Goal: Task Accomplishment & Management: Manage account settings

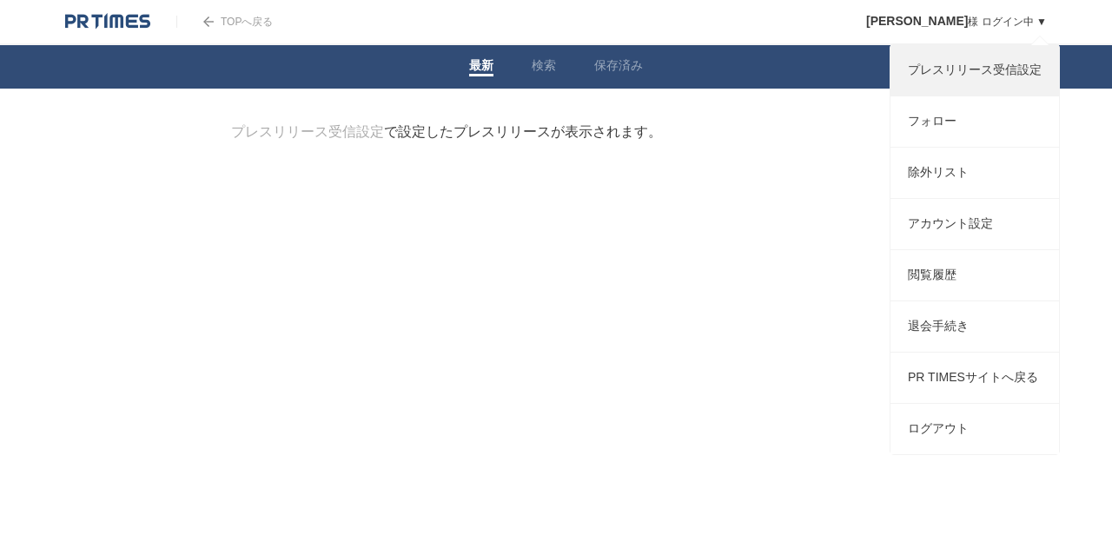
click at [952, 67] on link "プレスリリース受信設定" at bounding box center [974, 70] width 168 height 50
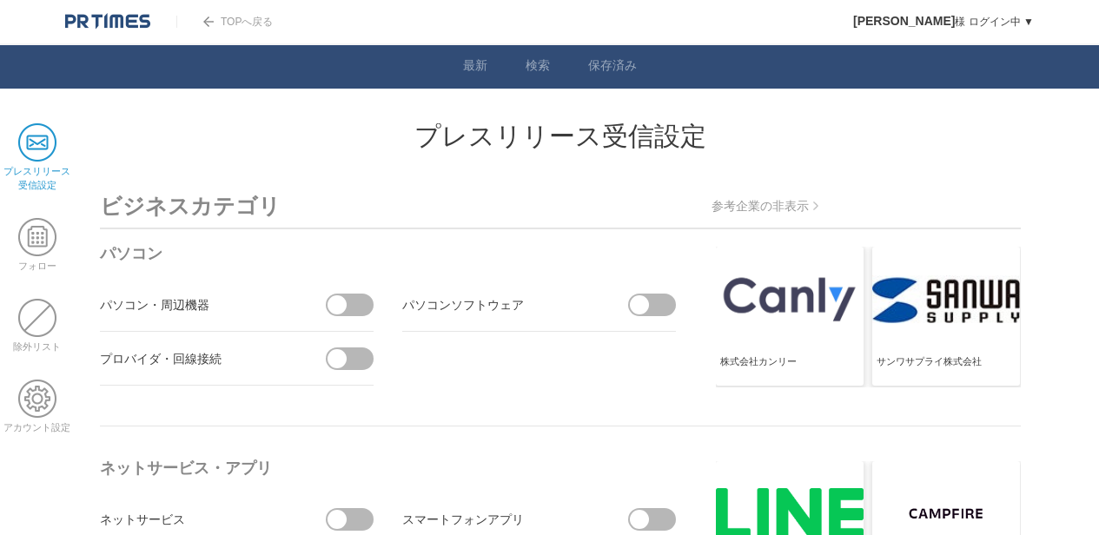
click at [39, 228] on span at bounding box center [37, 237] width 38 height 38
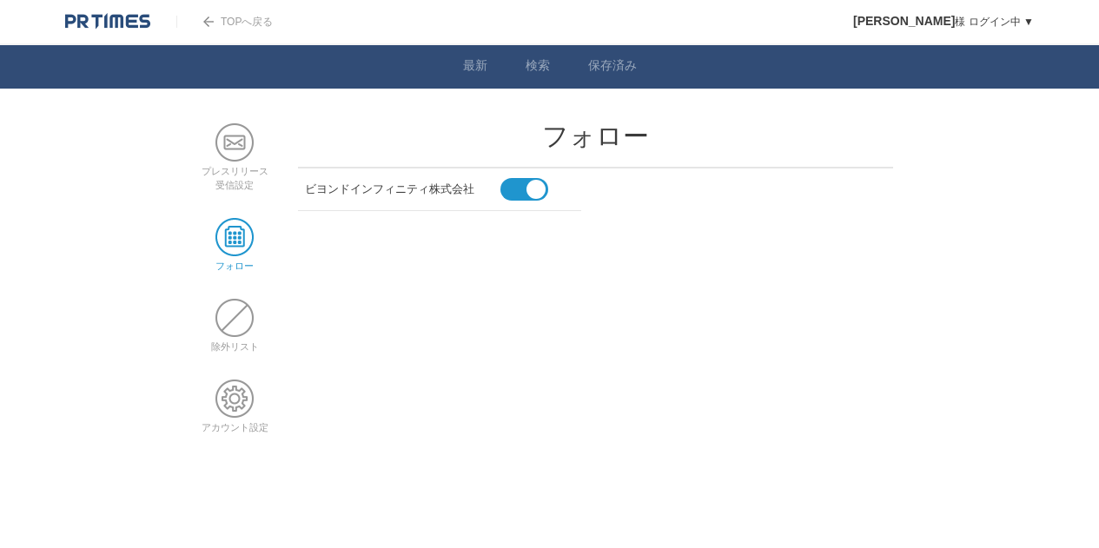
click at [228, 311] on span at bounding box center [234, 318] width 38 height 38
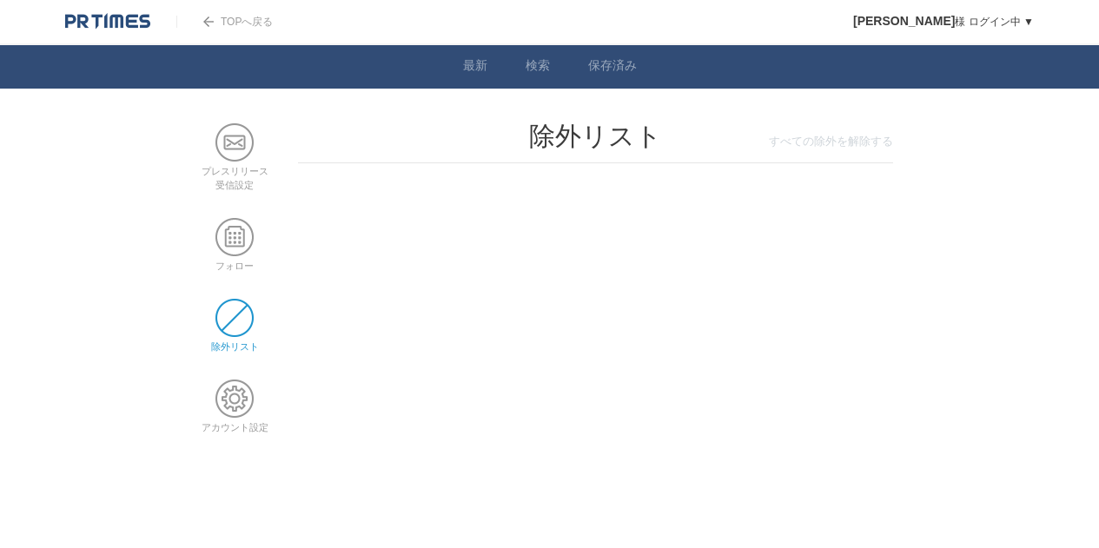
click at [226, 390] on span at bounding box center [234, 399] width 38 height 38
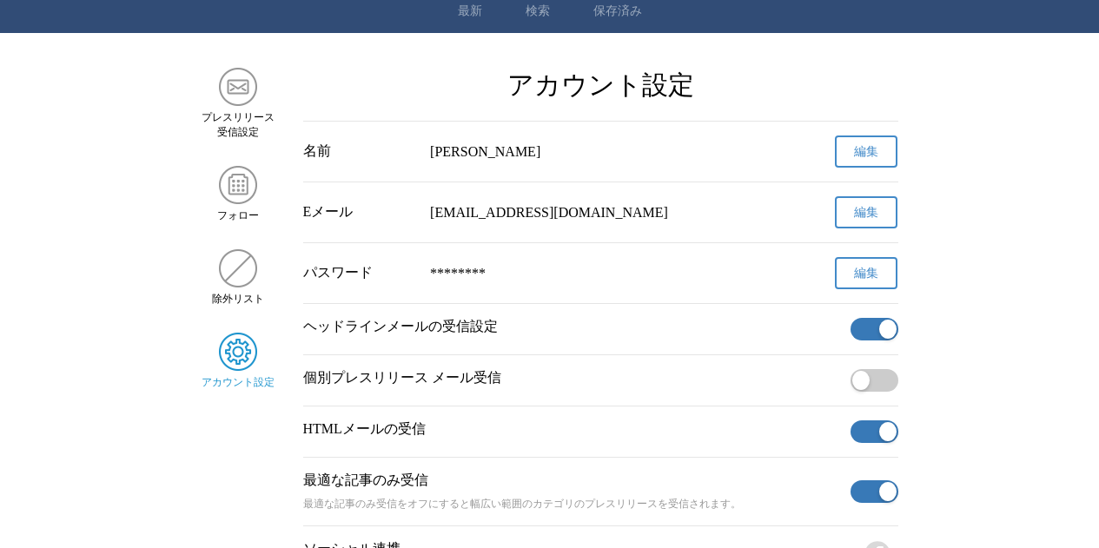
scroll to position [87, 0]
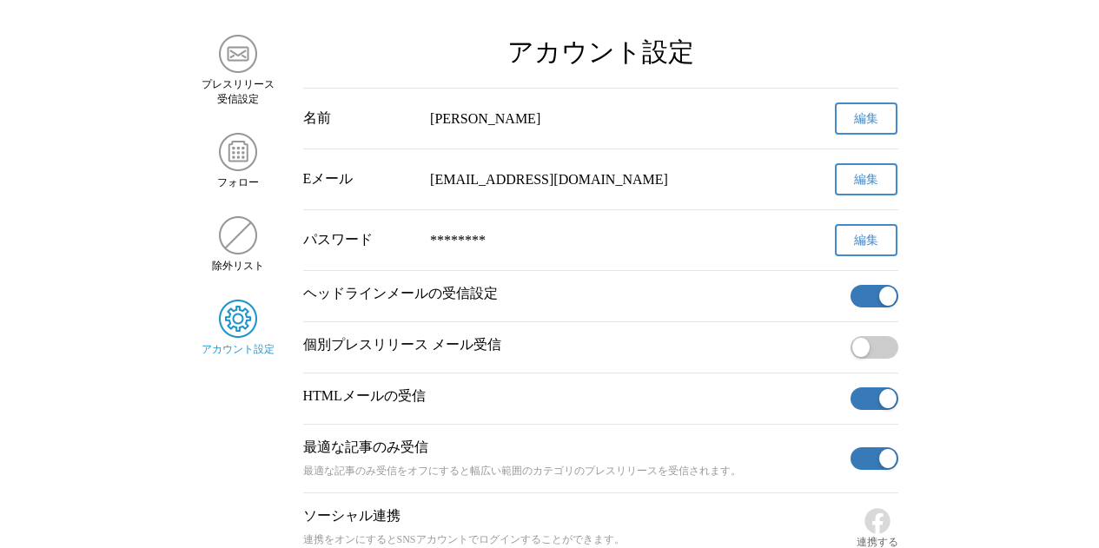
click at [866, 301] on button "button" at bounding box center [874, 296] width 48 height 23
click at [869, 408] on button "button" at bounding box center [874, 398] width 48 height 23
click at [867, 470] on button "button" at bounding box center [874, 458] width 48 height 23
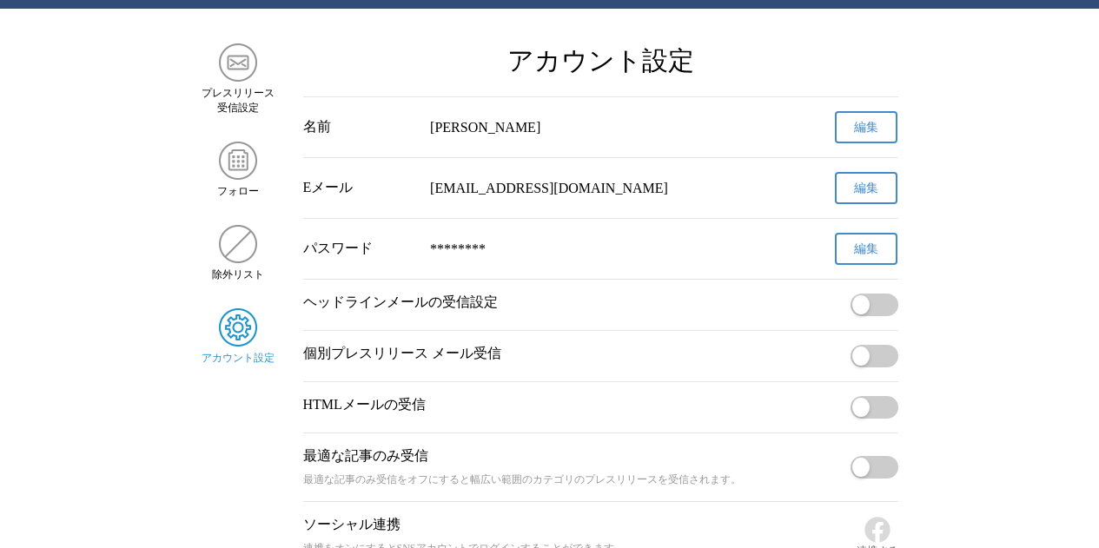
scroll to position [0, 0]
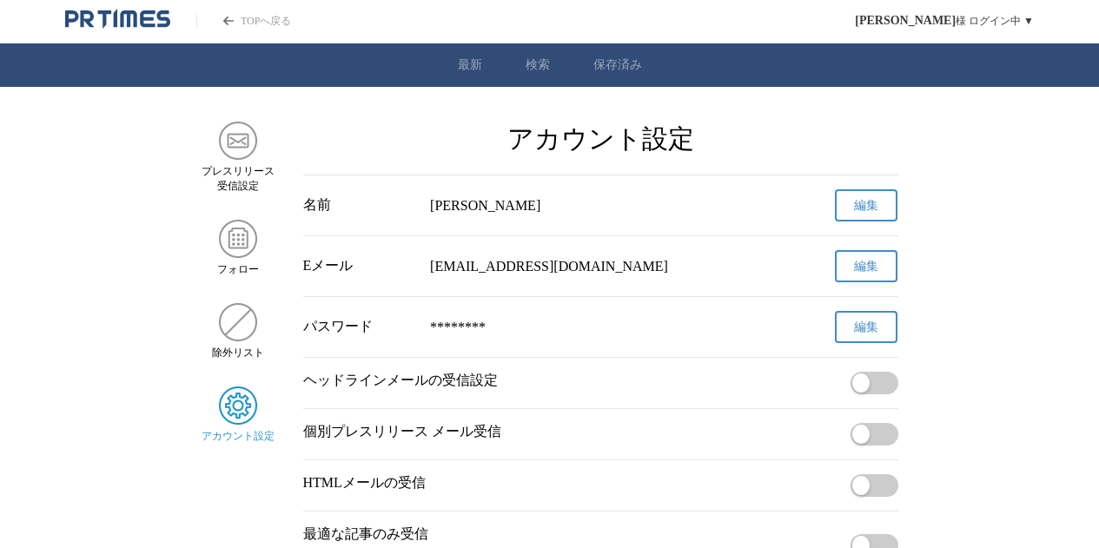
click at [617, 59] on link "保存済み" at bounding box center [617, 65] width 49 height 16
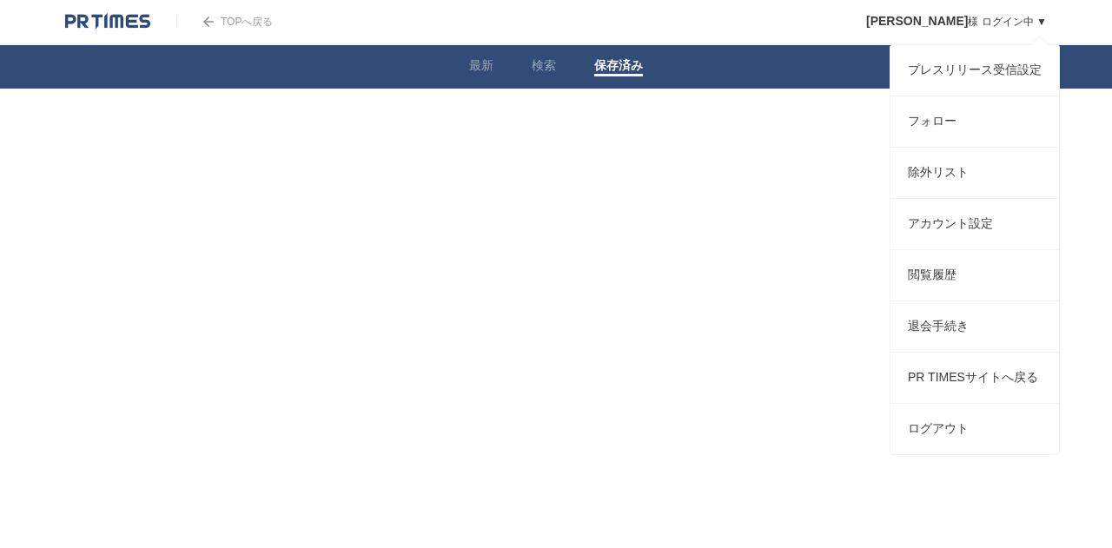
click at [995, 24] on link "[PERSON_NAME] ログイン中 ▼" at bounding box center [956, 22] width 181 height 12
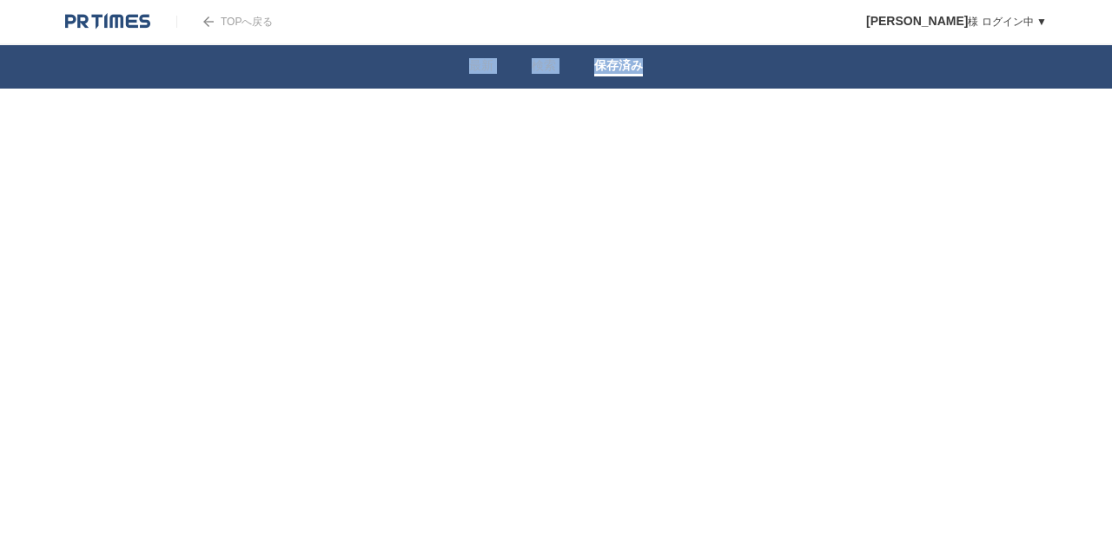
drag, startPoint x: 917, startPoint y: 449, endPoint x: 844, endPoint y: 261, distance: 202.1
click at [826, 210] on html "TOPへ戻る [PERSON_NAME] ログイン中 ▼ プレスリリース受信設定 フォロー 除外リスト アカウント設定 閲覧履歴 退会手続き PR TIMES…" at bounding box center [556, 105] width 1112 height 210
click at [998, 23] on link "[PERSON_NAME] ログイン中 ▼" at bounding box center [956, 22] width 181 height 12
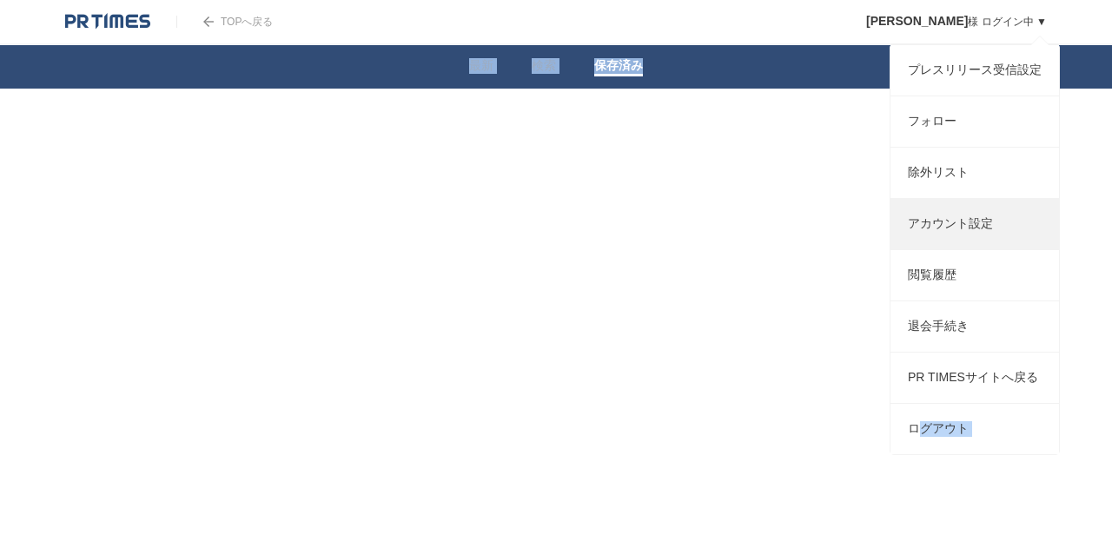
click at [976, 228] on link "アカウント設定" at bounding box center [974, 224] width 168 height 50
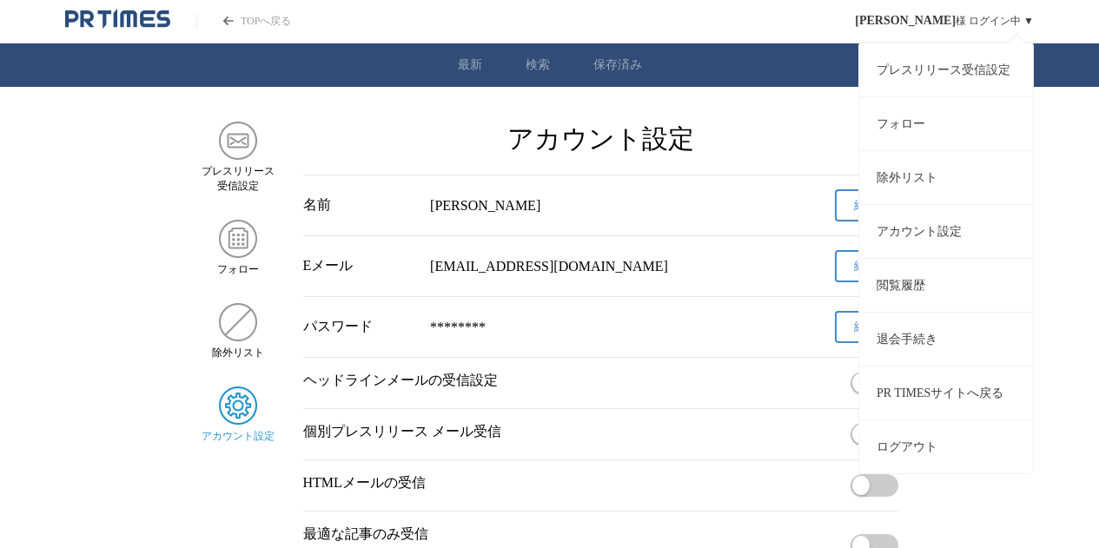
click at [998, 23] on div "[PERSON_NAME] ログイン中 ▼ プレスリリース受信設定 フォロー 除外リスト アカウント設定 閲覧履歴 退会手続き PR TIMESサイトへ戻る …" at bounding box center [944, 21] width 179 height 42
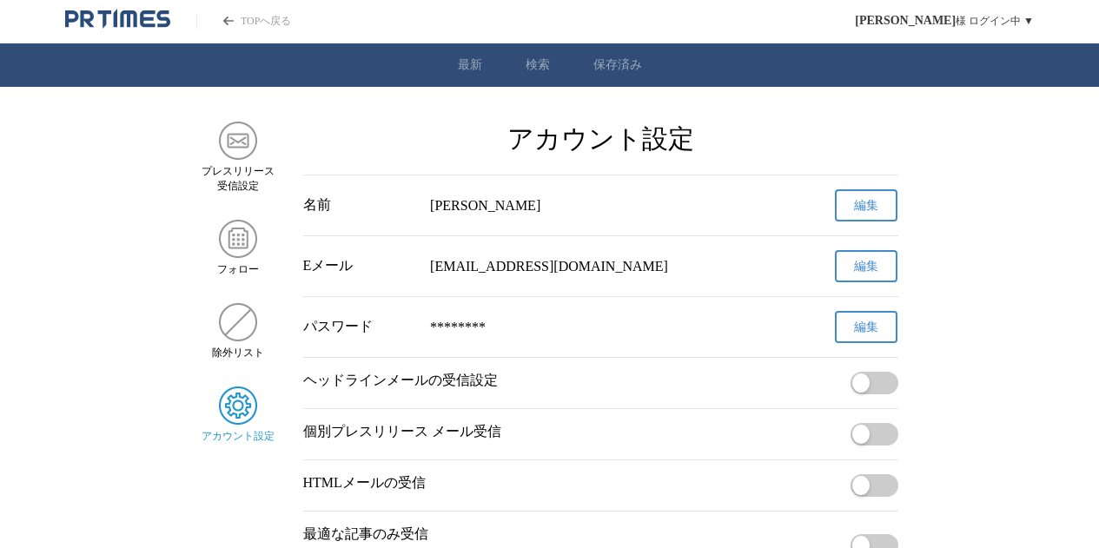
click at [967, 453] on main "プレスリリース 受信設定 フォロー 除外リスト アカウント設定 アカウント設定 名前 [PERSON_NAME] 編集 Eメール [EMAIL_ADDRESS…" at bounding box center [549, 387] width 1099 height 530
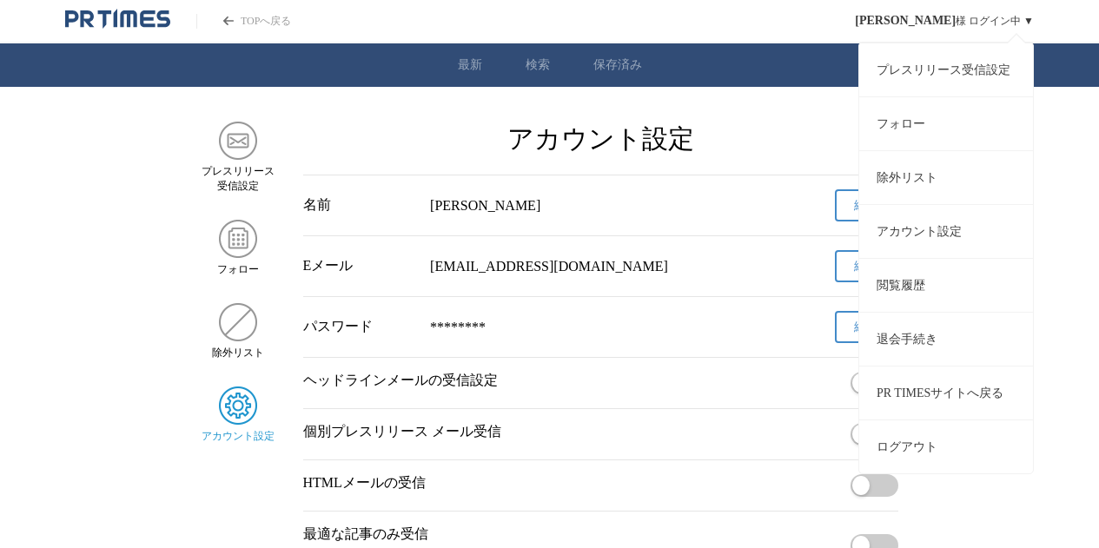
click at [923, 435] on button "ログアウト" at bounding box center [946, 446] width 174 height 54
